Goal: Contribute content: Add original content to the website for others to see

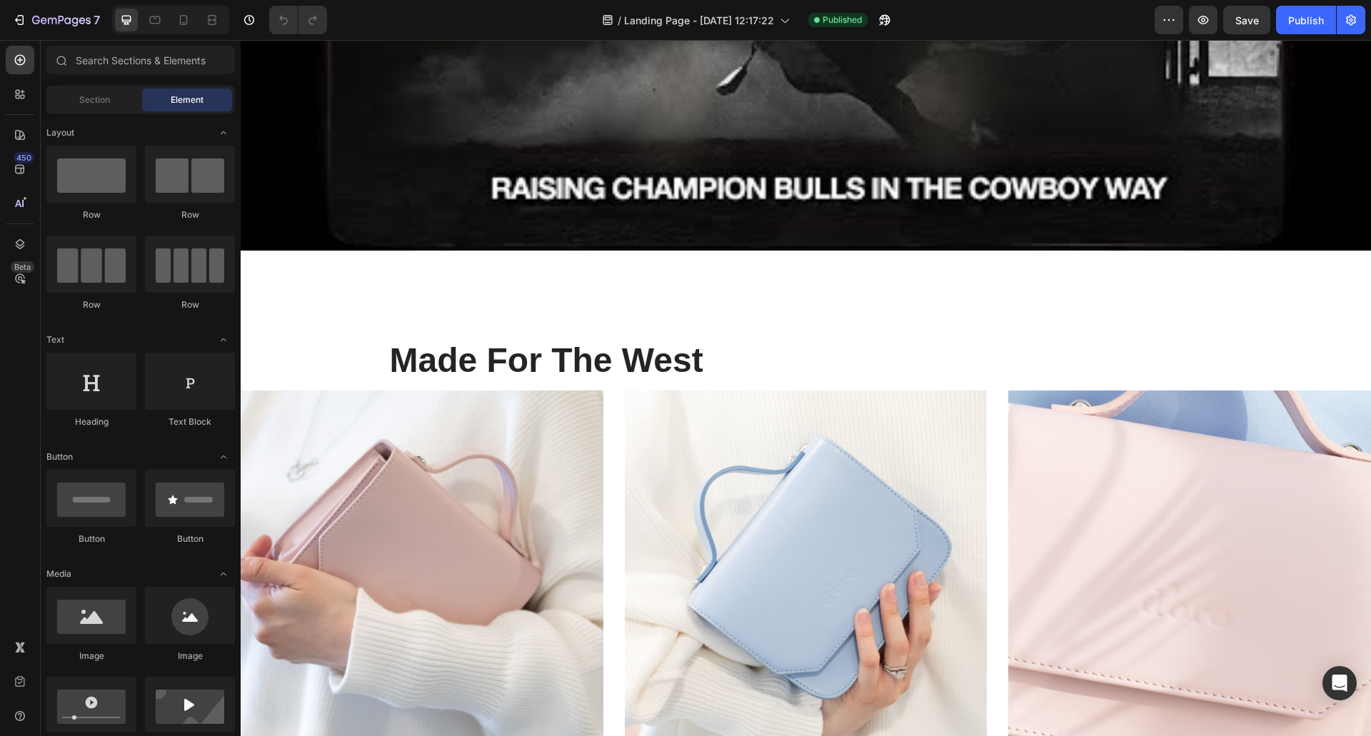
scroll to position [1220, 0]
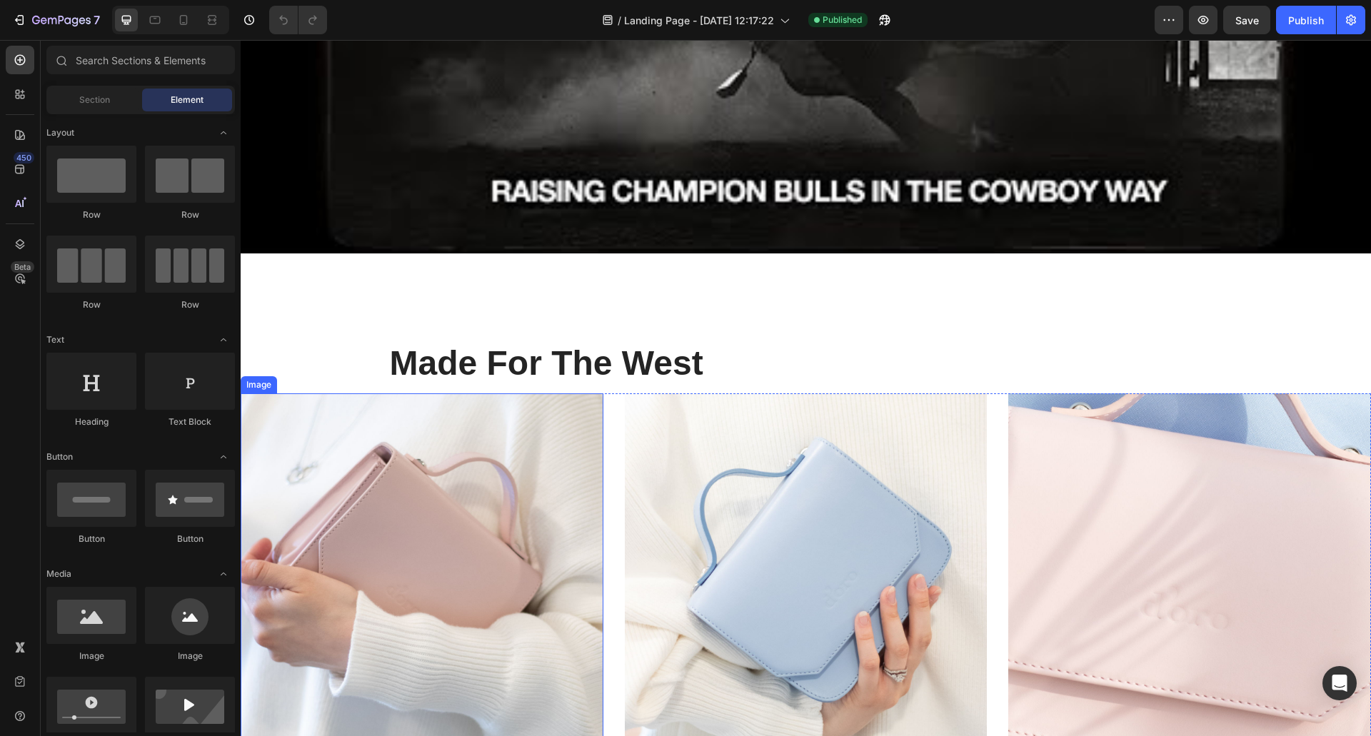
click at [335, 541] on img at bounding box center [422, 574] width 363 height 363
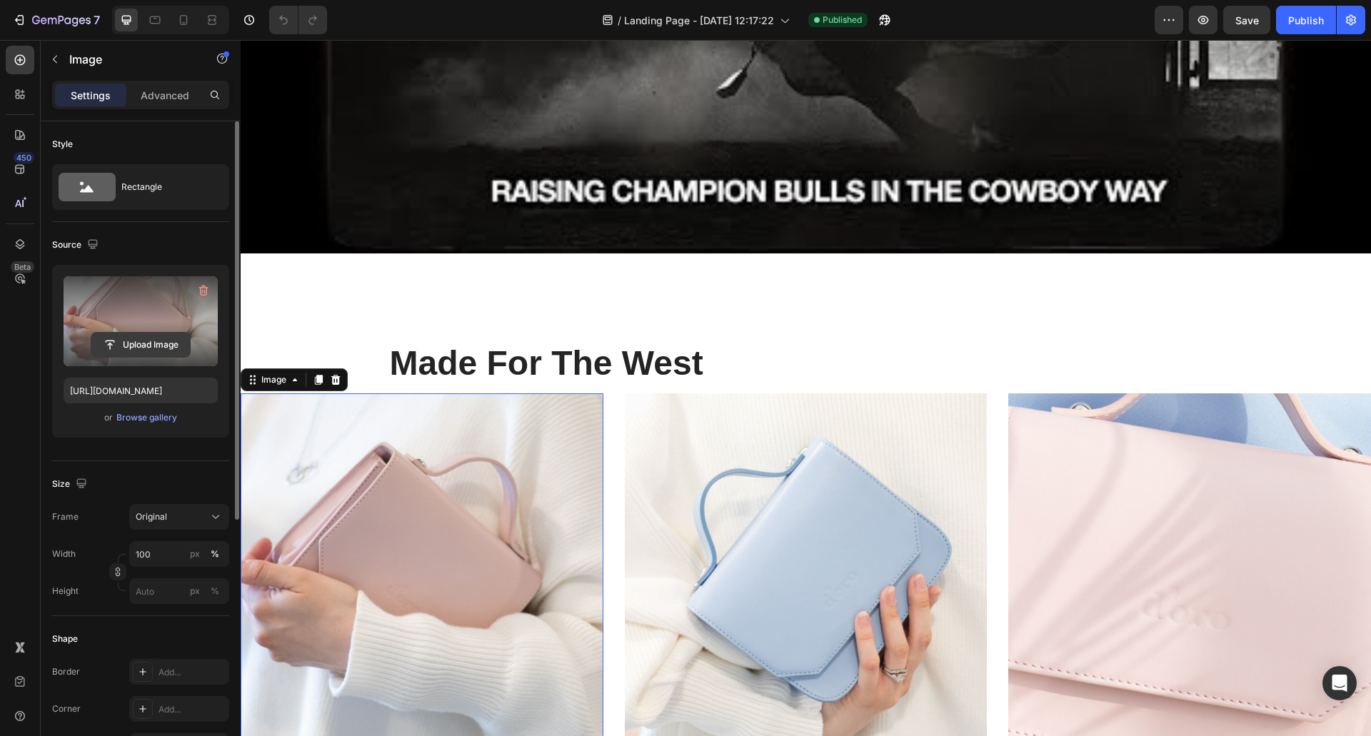
click at [139, 346] on input "file" at bounding box center [140, 345] width 99 height 24
type input "C:\fakepath\CJ-About-Us_Desktop_04.jpg"
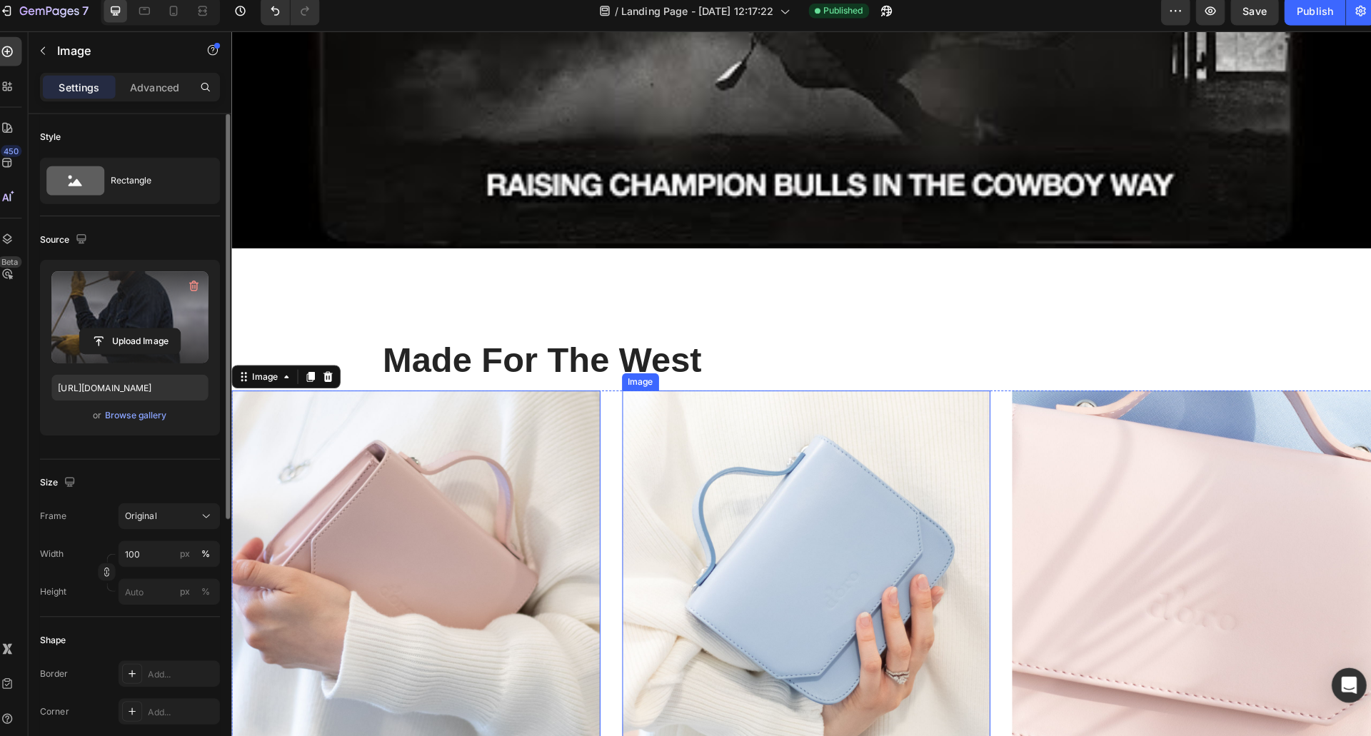
type input "[URL][DOMAIN_NAME]"
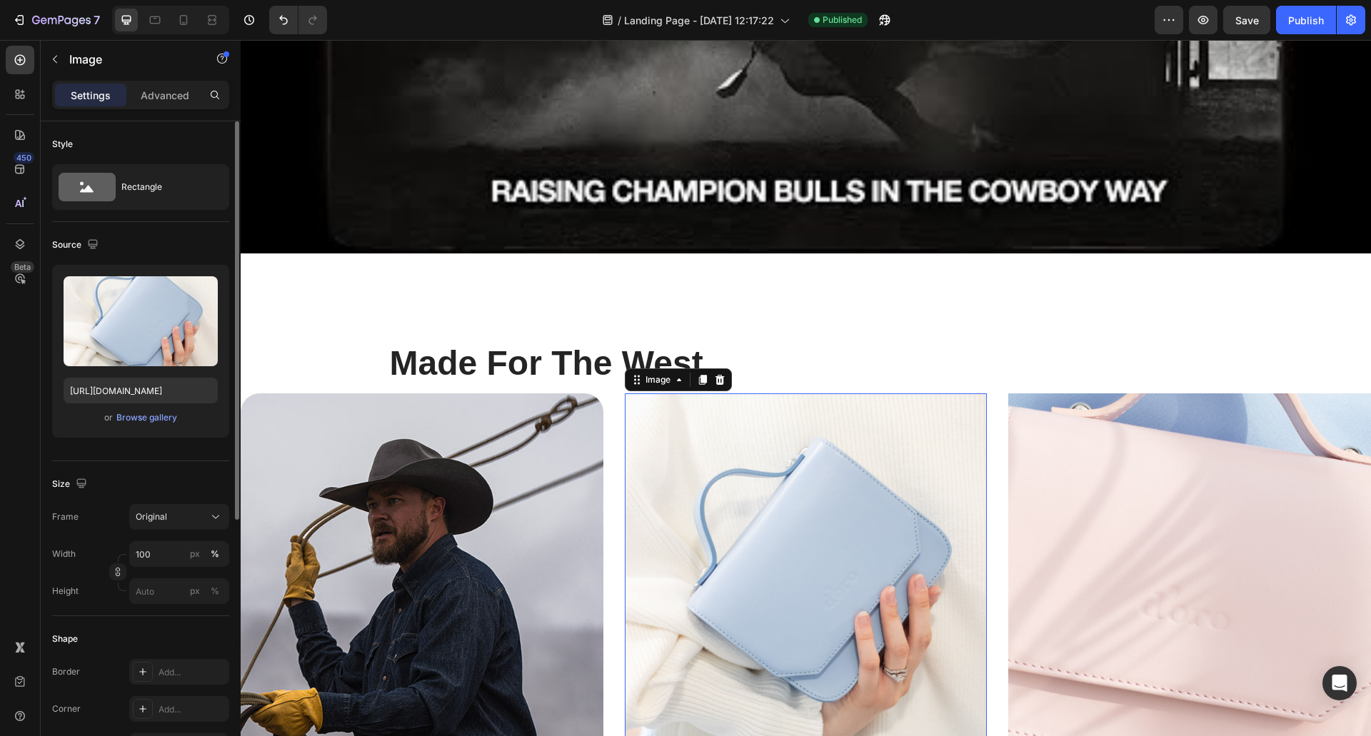
click at [798, 592] on img at bounding box center [806, 574] width 363 height 363
click at [774, 556] on img at bounding box center [806, 574] width 363 height 363
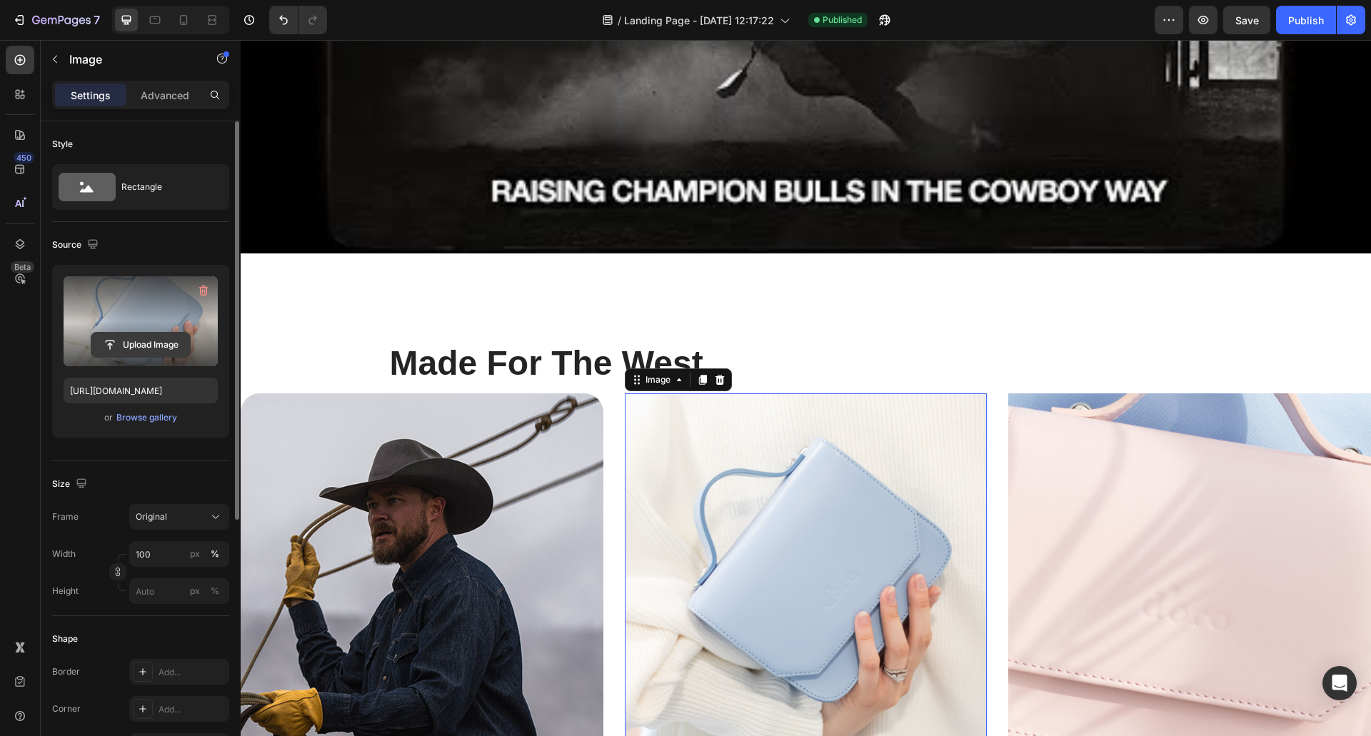
click at [138, 343] on input "file" at bounding box center [140, 345] width 99 height 24
type input "C:\fakepath\CJ-About-Us_Desktop_06.jpg"
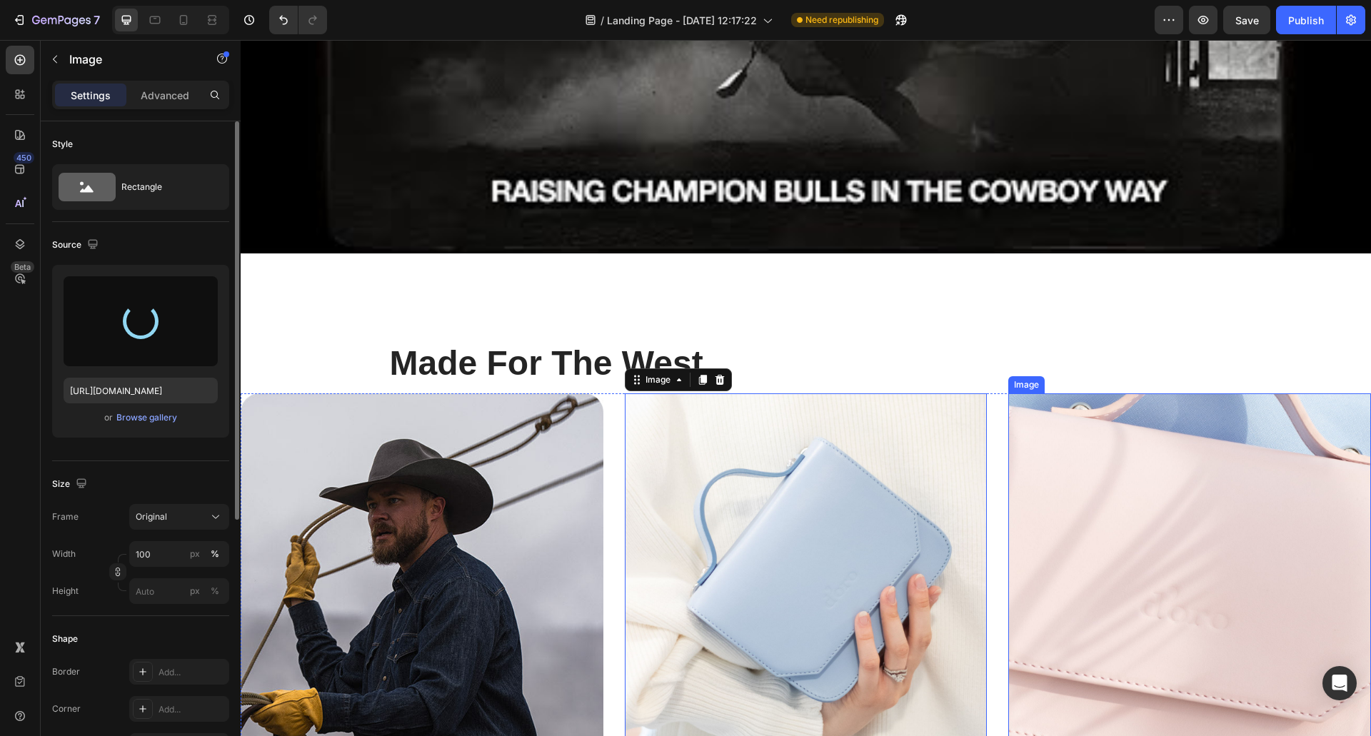
type input "[URL][DOMAIN_NAME]"
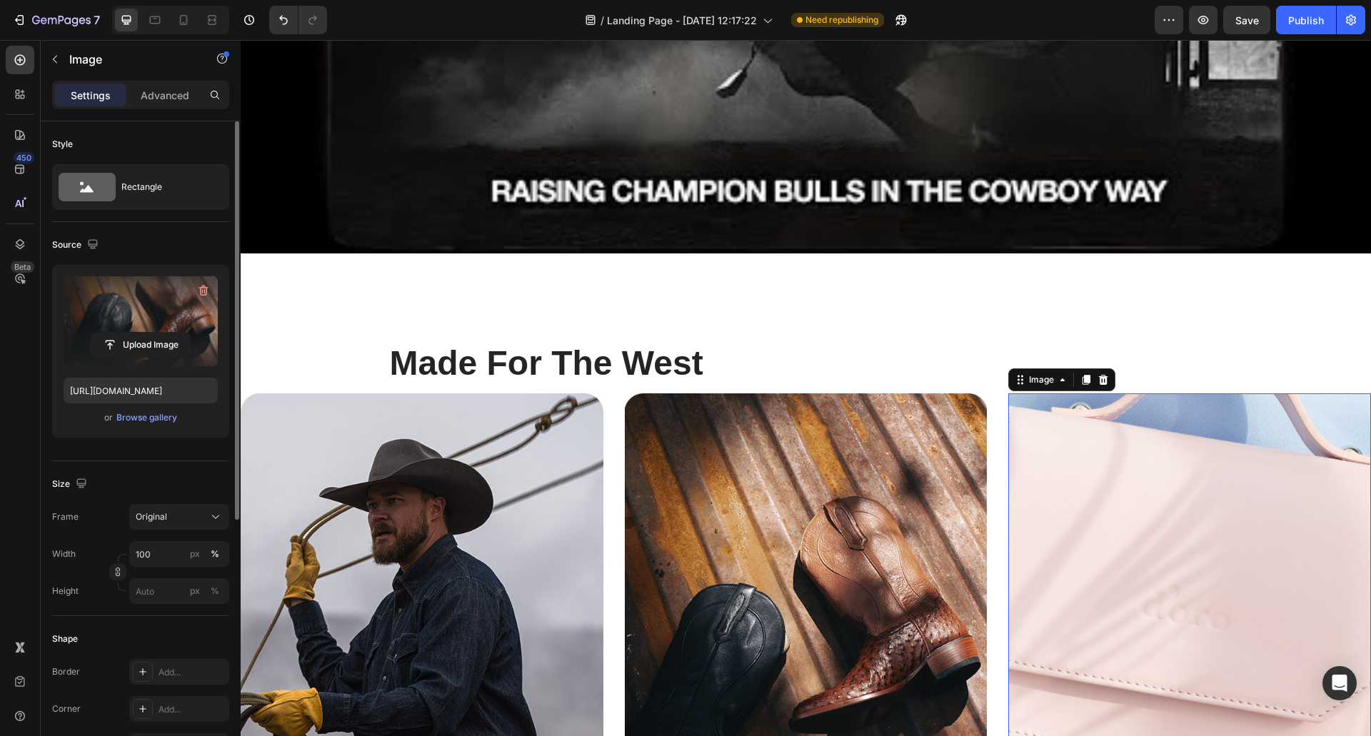
click at [1172, 544] on img at bounding box center [1189, 574] width 363 height 363
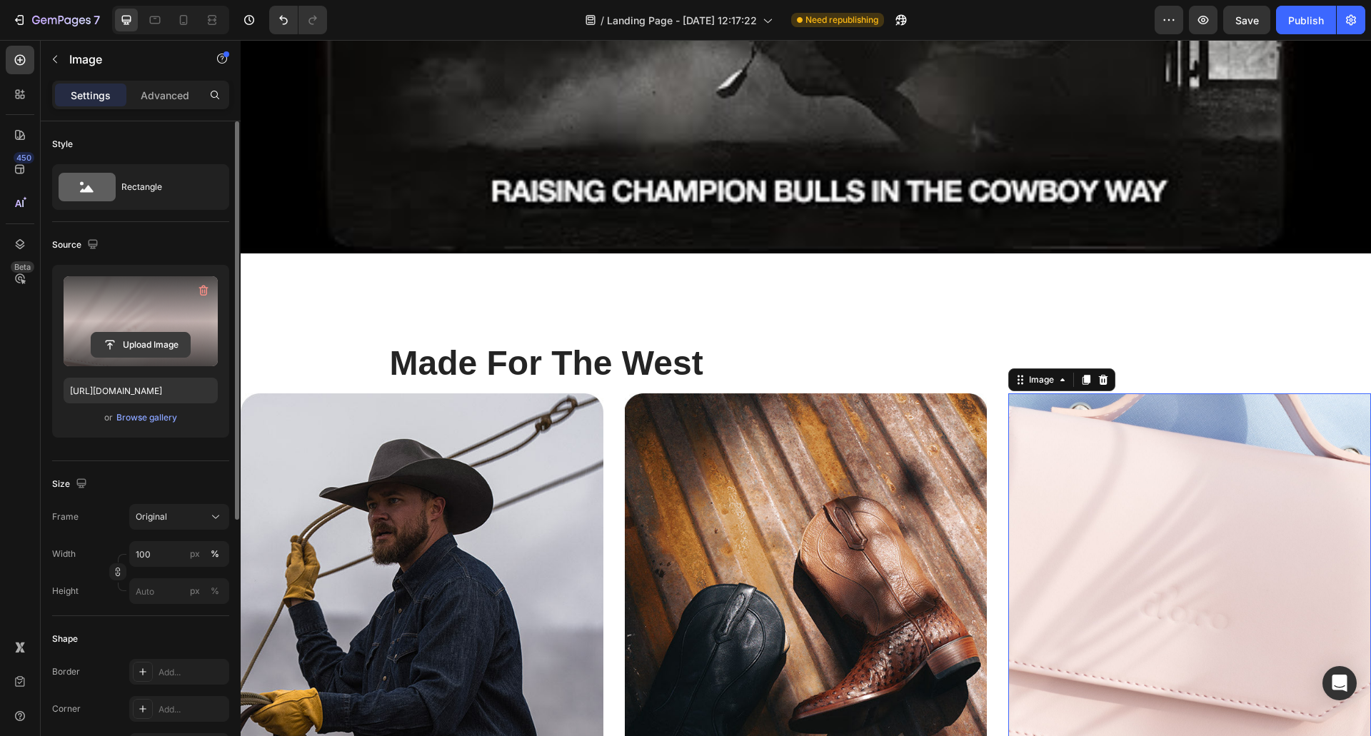
click at [160, 337] on input "file" at bounding box center [140, 345] width 99 height 24
type input "C:\fakepath\CJ-About-Us_Desktop_08.jpg"
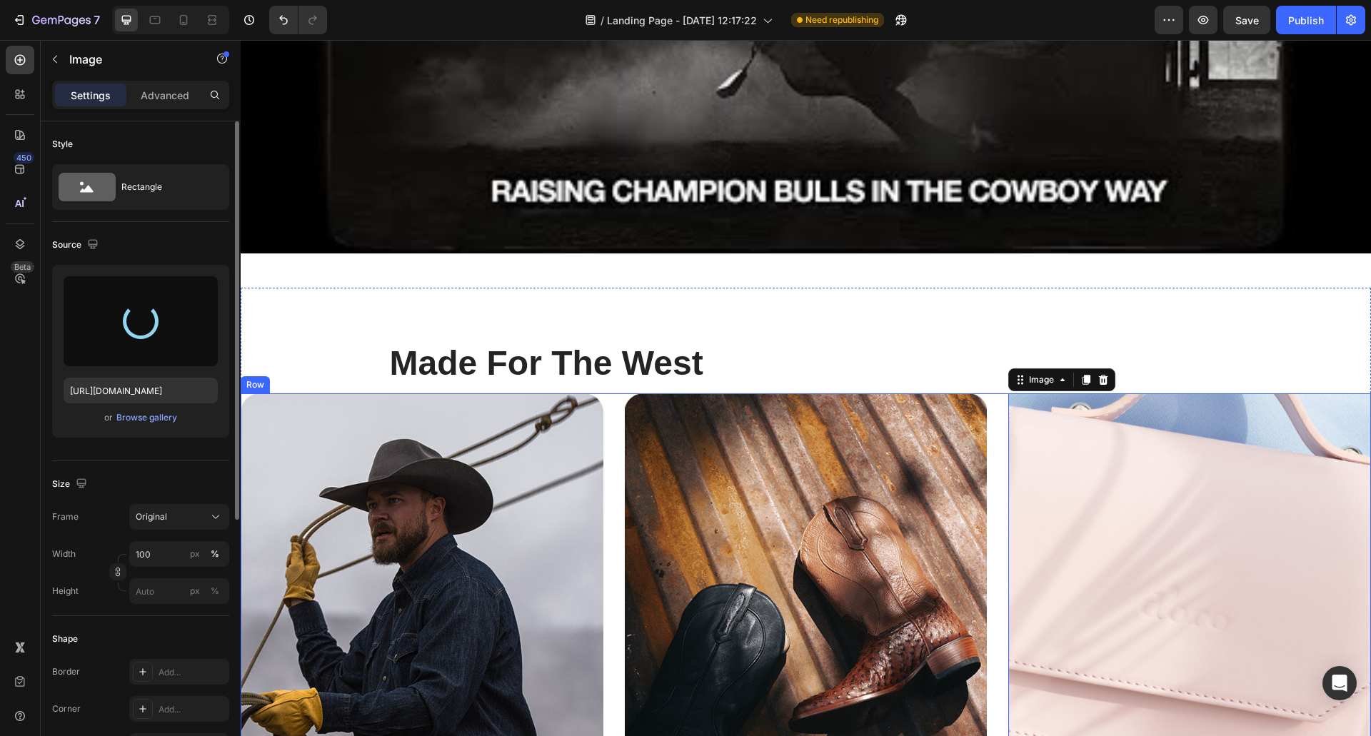
type input "[URL][DOMAIN_NAME]"
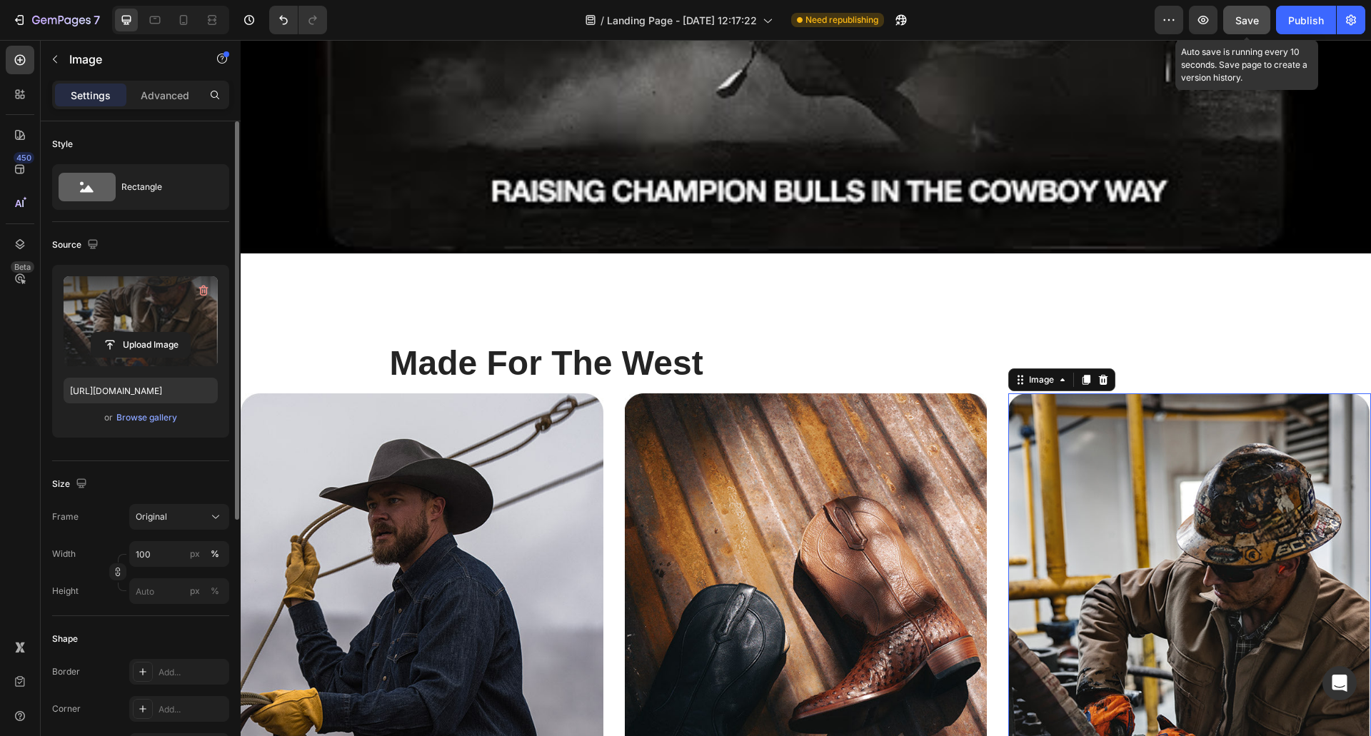
click at [1242, 14] on span "Save" at bounding box center [1247, 20] width 24 height 12
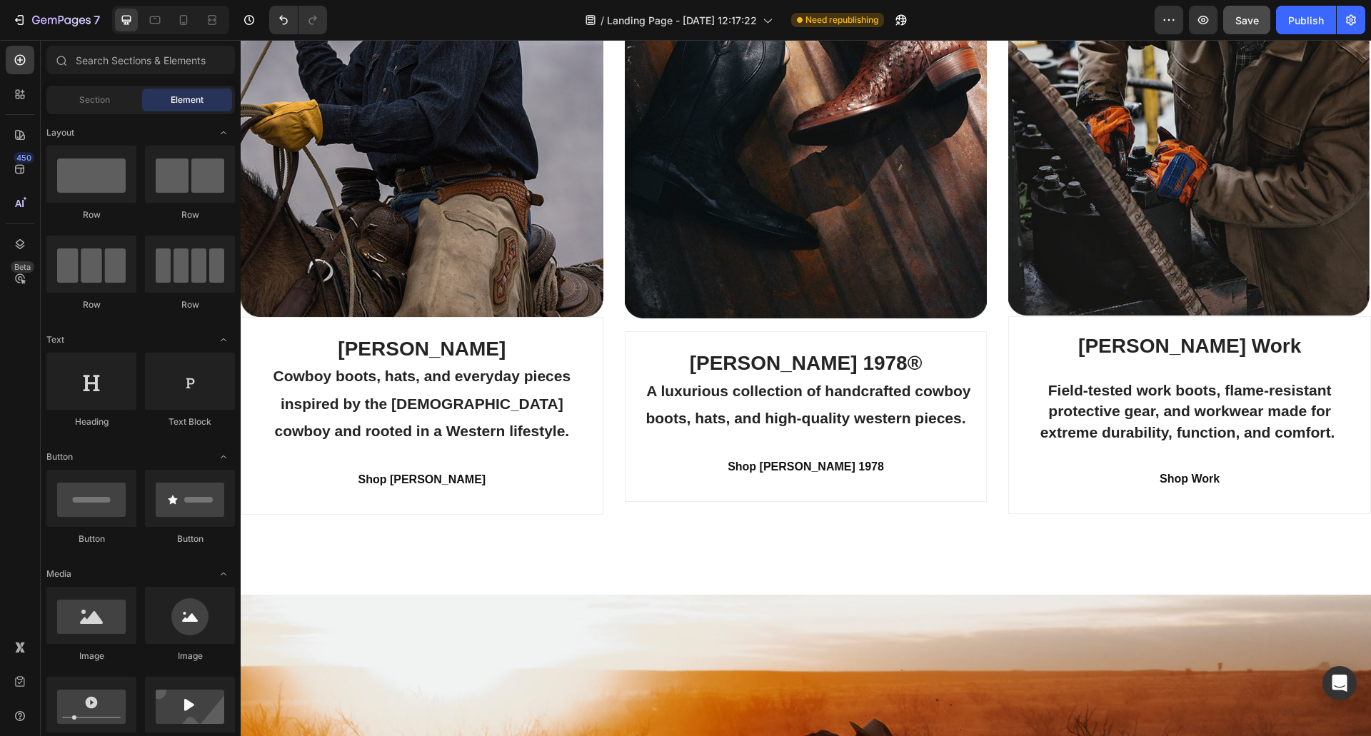
scroll to position [1800, 0]
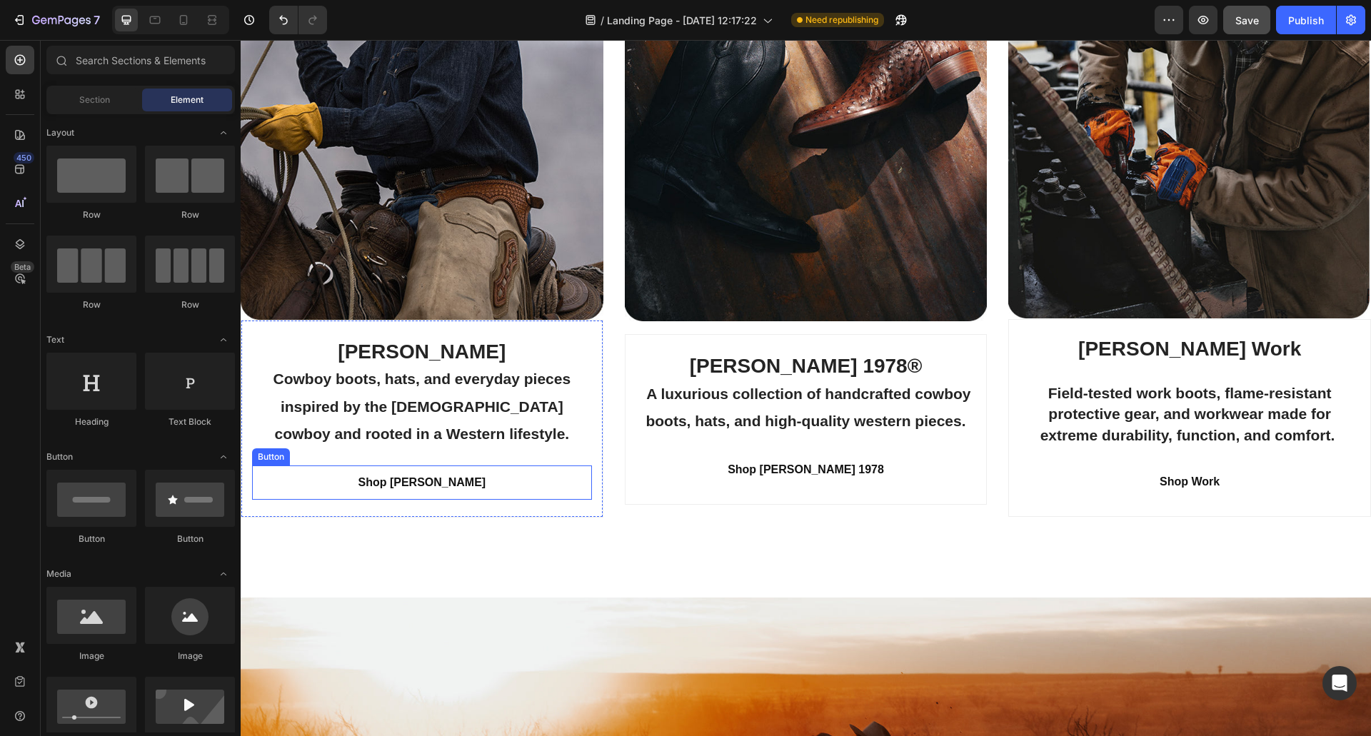
click at [518, 466] on div "Shop [PERSON_NAME] [PERSON_NAME]" at bounding box center [422, 483] width 340 height 34
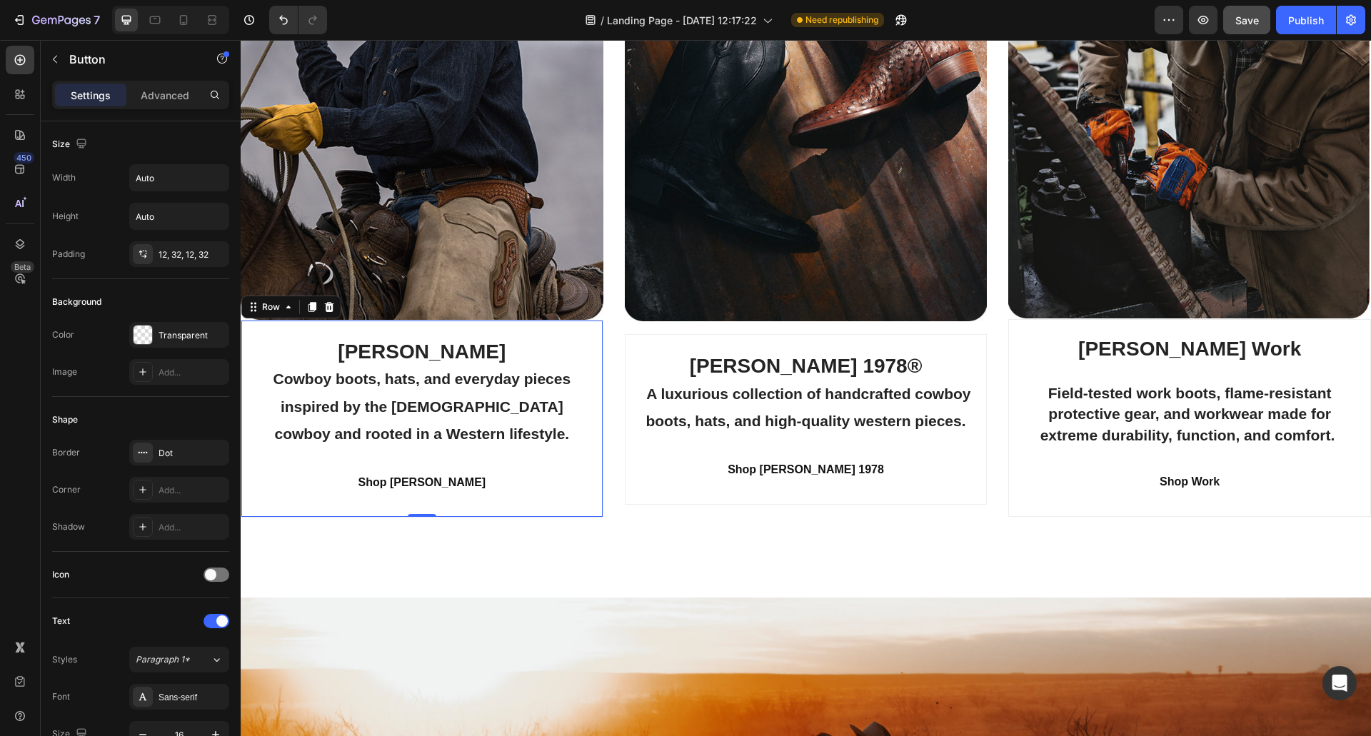
click at [511, 448] on div "[PERSON_NAME] Cowboy boots, hats, and everyday pieces inspired by the [DEMOGRAP…" at bounding box center [422, 419] width 340 height 163
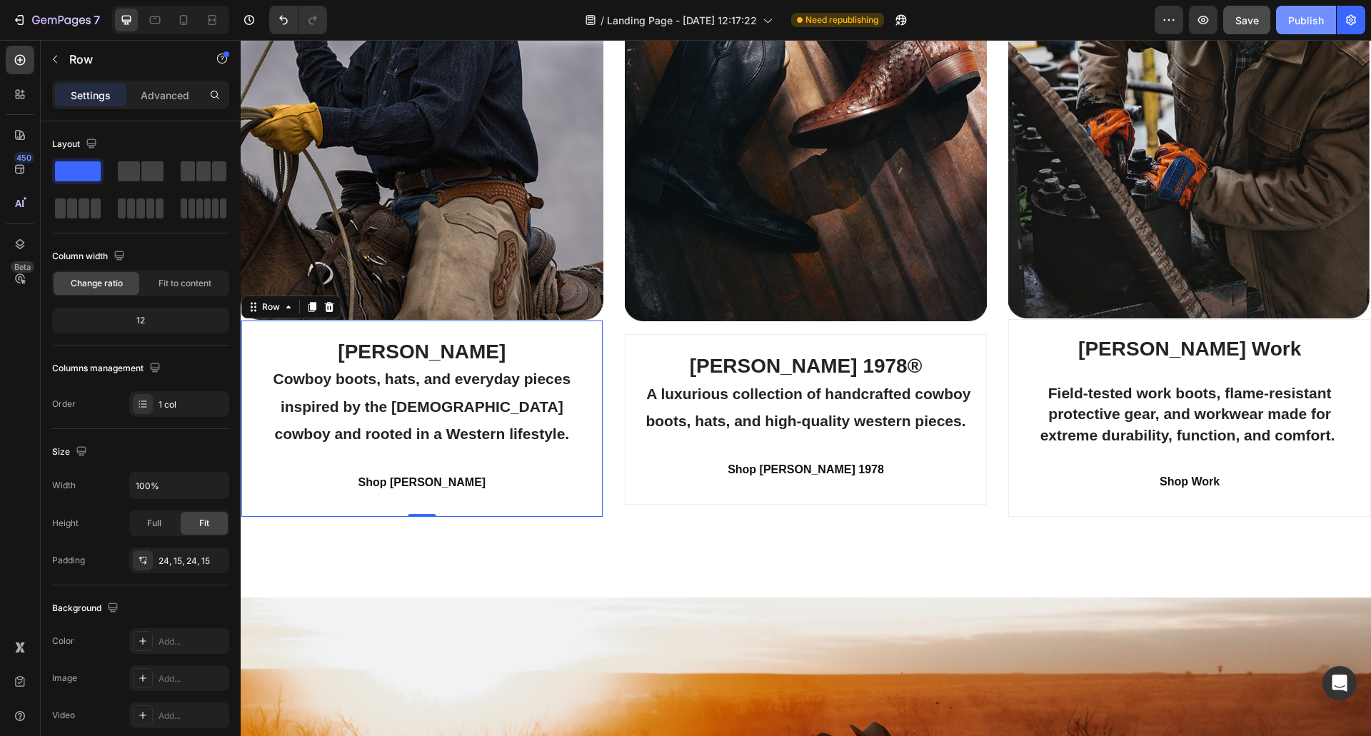
click at [1299, 21] on div "Publish" at bounding box center [1306, 20] width 36 height 15
click at [1198, 23] on icon "button" at bounding box center [1203, 20] width 14 height 14
